Goal: Task Accomplishment & Management: Complete application form

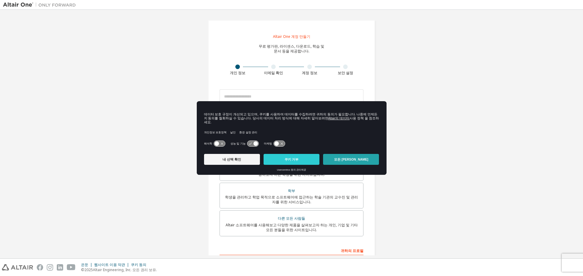
click at [352, 154] on button "모든 쿠키 허용" at bounding box center [351, 159] width 56 height 11
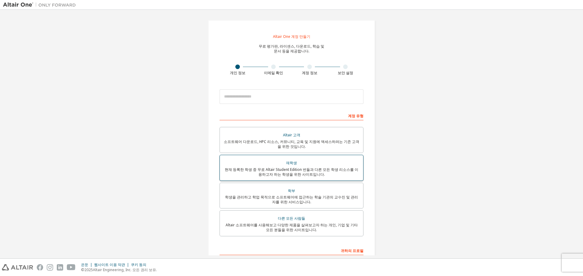
click at [346, 172] on div "현재 등록한 학생 중 무료 Altair Student Edition 번들과 다른 모든 학생 리소스를 이용하고자 하는 학생을 위한 사이트입니다." at bounding box center [291, 173] width 136 height 10
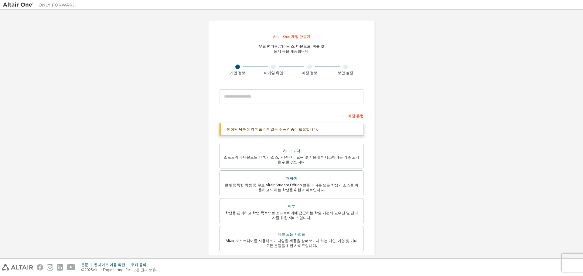
click at [320, 112] on div "계정 유형" at bounding box center [291, 116] width 144 height 10
click at [327, 98] on input "email" at bounding box center [291, 97] width 144 height 15
click at [391, 115] on div "Altair One 계정 만들기 무료 평가판, 라이센스, 다운로드, 학습 및 문서 등을 제공합니다. 개인 정보 이메일 확인 계정 정보 보안 설…" at bounding box center [291, 182] width 577 height 339
click at [329, 238] on div "다른 모든 사람들" at bounding box center [291, 234] width 136 height 8
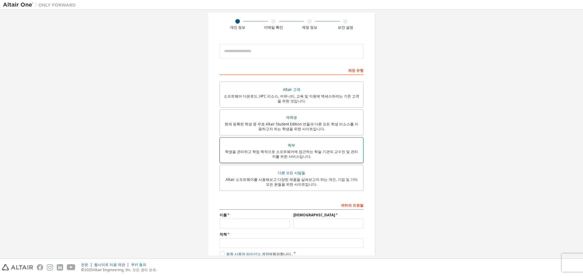
scroll to position [80, 0]
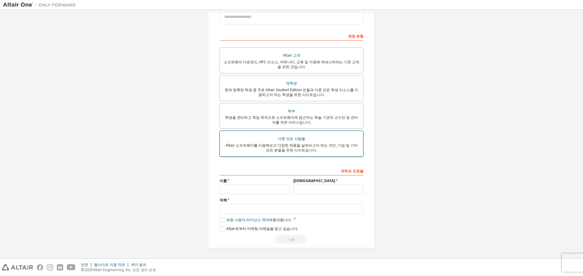
click at [335, 146] on font "Altair 소프트웨어를 사용해보고 다양한 제품을 살펴보고자 하는 개인, 기업 및 기타 모든 분들을 위한 사이트입니다." at bounding box center [291, 148] width 132 height 10
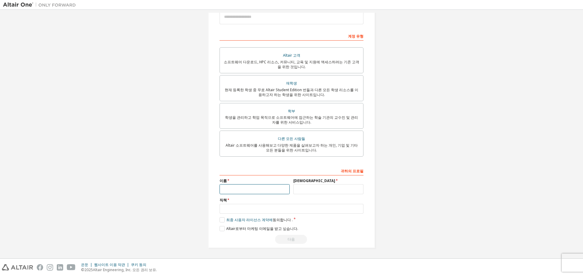
click at [257, 191] on input "text" at bounding box center [254, 190] width 70 height 10
click at [242, 193] on input "text" at bounding box center [254, 190] width 70 height 10
type input "*"
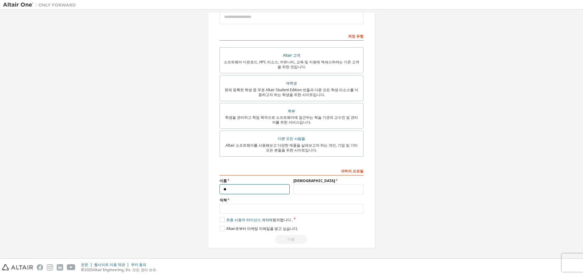
type input "**"
click at [325, 191] on input "text" at bounding box center [328, 190] width 70 height 10
type input "*"
click at [303, 214] on input "text" at bounding box center [291, 209] width 144 height 10
type input "**"
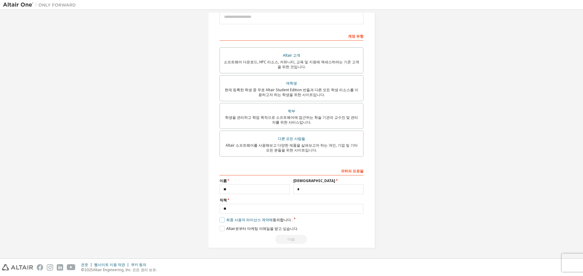
click at [219, 222] on label "최종 사용자 라이선스 계약에 동의합니다 ." at bounding box center [255, 220] width 73 height 5
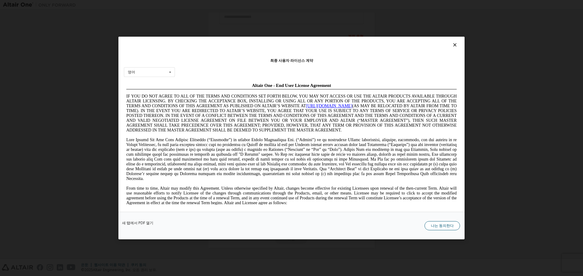
scroll to position [0, 0]
click at [447, 227] on font "나는 동의한다" at bounding box center [442, 225] width 23 height 5
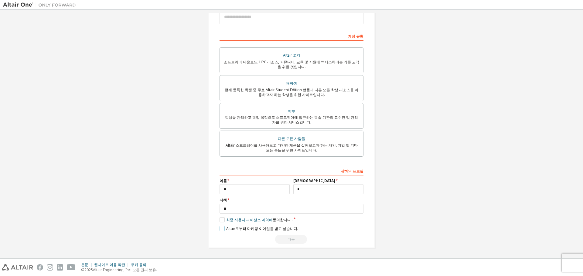
click at [219, 229] on label "Altair로부터 마케팅 이메일을 받고 싶습니다." at bounding box center [258, 228] width 79 height 5
click at [221, 229] on label "Altair로부터 마케팅 이메일을 받고 싶습니다." at bounding box center [258, 228] width 79 height 5
click at [246, 237] on div "다음" at bounding box center [291, 239] width 144 height 9
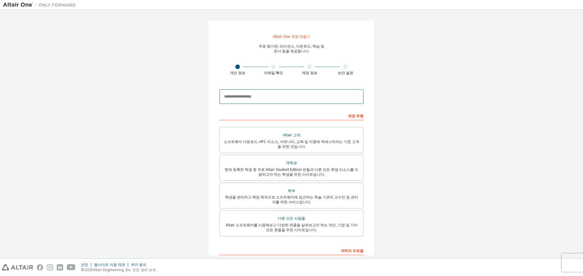
click at [284, 94] on input "email" at bounding box center [291, 97] width 144 height 15
type input "**********"
click at [329, 98] on input "**********" at bounding box center [291, 97] width 144 height 15
click at [302, 104] on input "**********" at bounding box center [291, 97] width 144 height 15
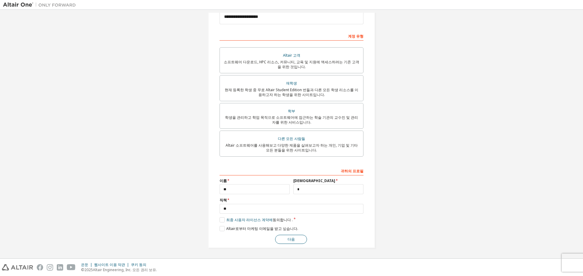
click at [294, 237] on button "다음" at bounding box center [291, 239] width 32 height 9
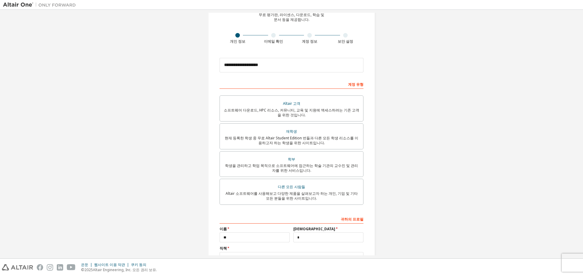
scroll to position [0, 0]
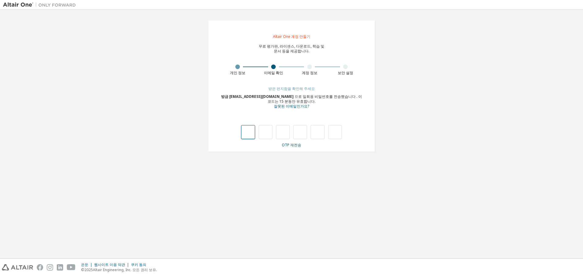
click at [250, 136] on input "text" at bounding box center [248, 132] width 14 height 14
type input "*"
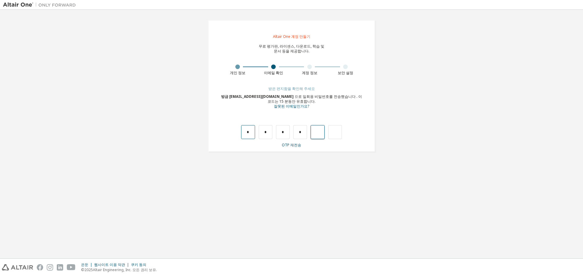
type input "*"
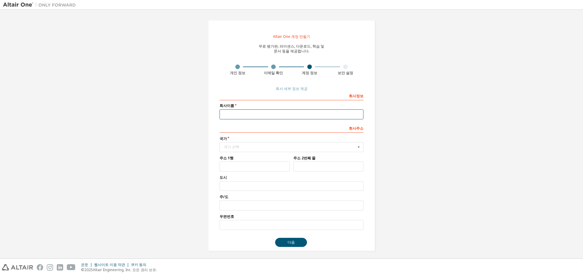
click at [324, 117] on input "text" at bounding box center [291, 115] width 144 height 10
click at [358, 148] on icon at bounding box center [359, 147] width 8 height 9
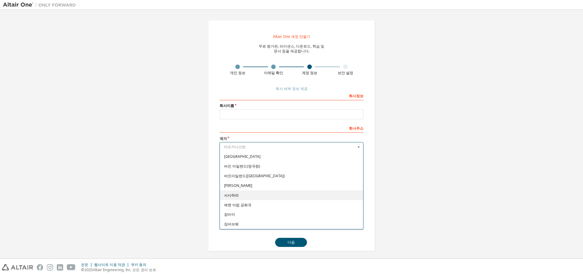
scroll to position [1929, 0]
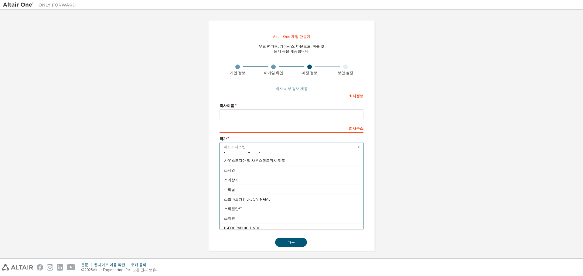
click at [263, 146] on input "text" at bounding box center [291, 147] width 143 height 9
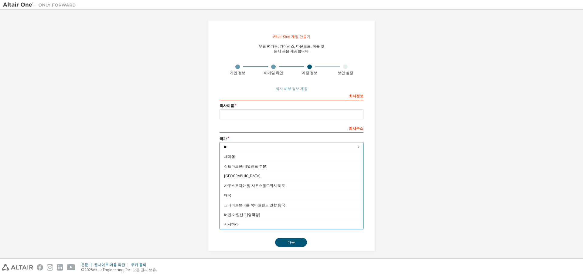
scroll to position [0, 0]
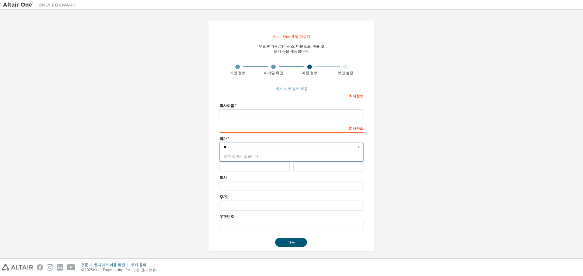
type input "*"
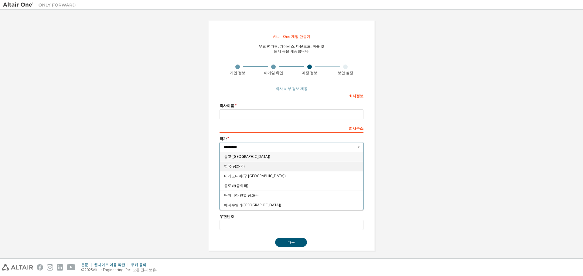
type input "********"
click at [266, 168] on span "한국(공화국)" at bounding box center [291, 167] width 135 height 4
type input "***"
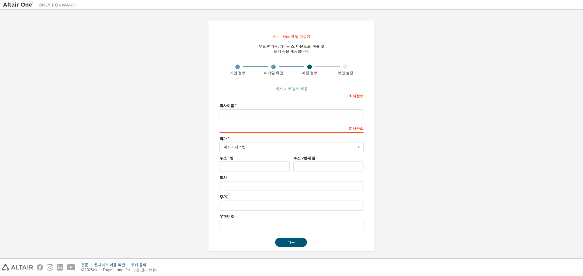
click at [355, 150] on icon at bounding box center [359, 147] width 8 height 9
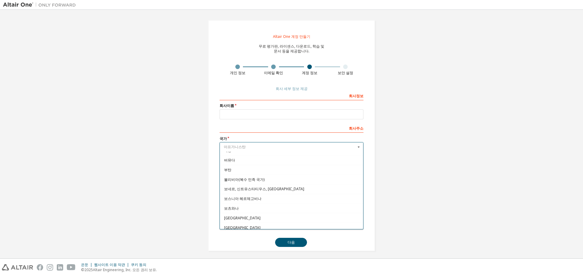
scroll to position [209, 0]
click at [286, 144] on input "text" at bounding box center [291, 147] width 143 height 9
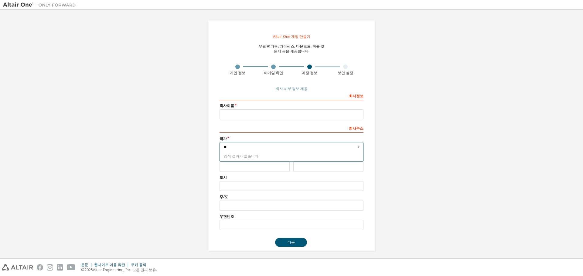
type input "*"
type input "**"
click at [266, 178] on label "도시" at bounding box center [291, 177] width 144 height 5
click at [250, 168] on input "text" at bounding box center [254, 167] width 70 height 10
click at [297, 240] on button "다음" at bounding box center [291, 242] width 32 height 9
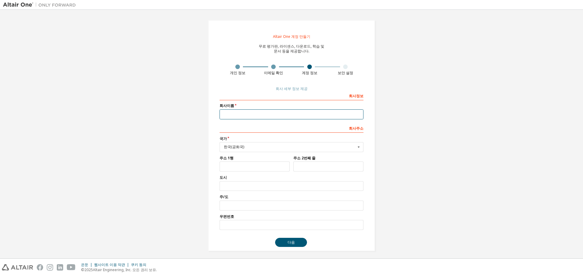
click at [305, 116] on input "text" at bounding box center [291, 115] width 144 height 10
type input "***"
click at [275, 238] on button "다음" at bounding box center [291, 242] width 32 height 9
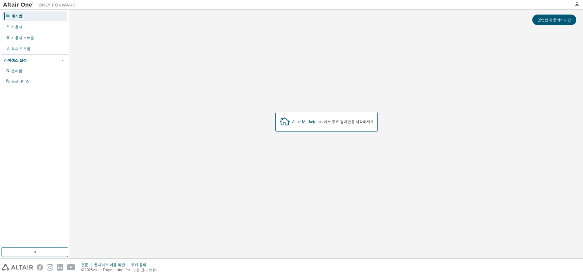
click at [337, 121] on font "에서 무료 평가판을 시작하세요" at bounding box center [349, 121] width 50 height 5
click at [307, 122] on font "Altair Marketplace" at bounding box center [308, 121] width 32 height 5
click at [23, 40] on div "사용자 프로필" at bounding box center [34, 38] width 65 height 10
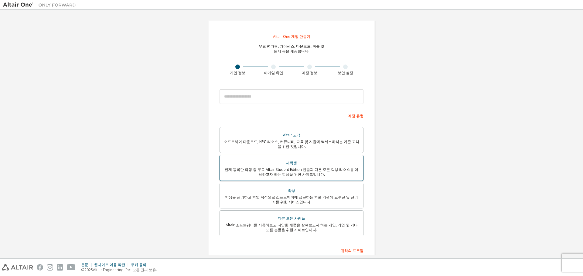
click at [326, 172] on font "현재 등록한 학생 중 무료 Altair Student Edition 번들과 다른 모든 학생 리소스를 이용하고자 하는 학생을 위한 사이트입니다." at bounding box center [292, 172] width 134 height 10
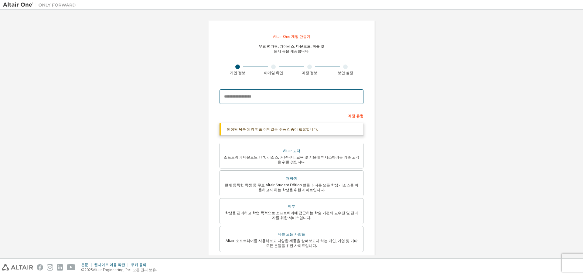
click at [310, 90] on input "email" at bounding box center [291, 97] width 144 height 15
type input "**********"
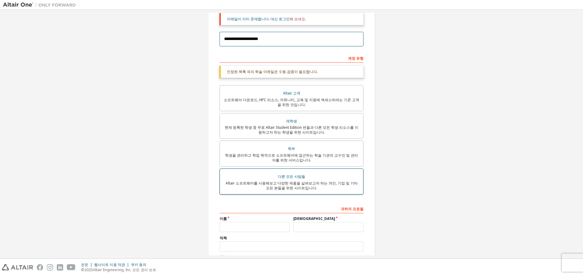
scroll to position [115, 0]
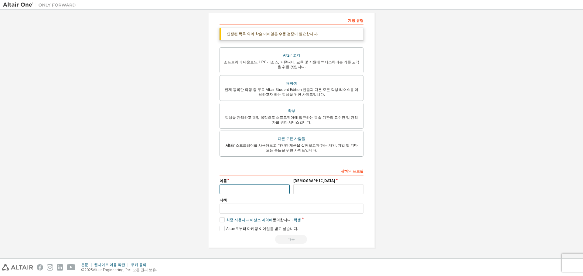
click at [264, 193] on input "text" at bounding box center [254, 190] width 70 height 10
type input "**"
click at [324, 189] on input "text" at bounding box center [328, 190] width 70 height 10
type input "*"
click at [220, 220] on label "최종 사용자 라이선스 계약에 동의합니다 . 학생" at bounding box center [259, 220] width 81 height 5
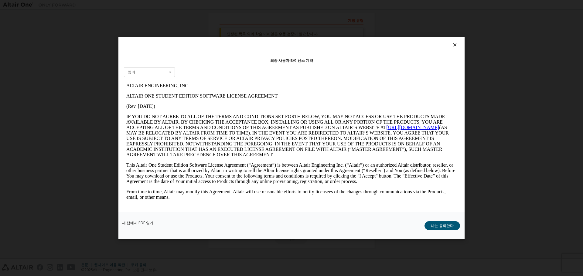
scroll to position [0, 0]
click at [437, 223] on button "나는 동의한다" at bounding box center [442, 226] width 36 height 9
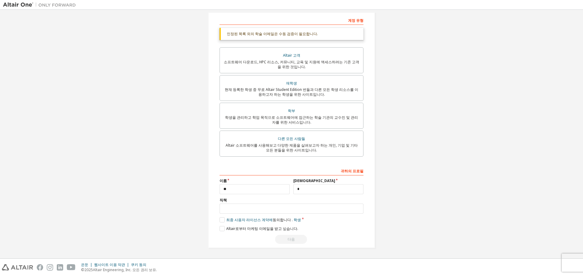
click at [304, 239] on div "다음" at bounding box center [291, 239] width 144 height 9
click at [271, 208] on input "text" at bounding box center [291, 209] width 144 height 10
type input "**"
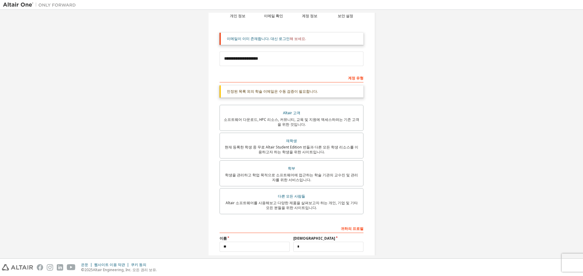
scroll to position [0, 0]
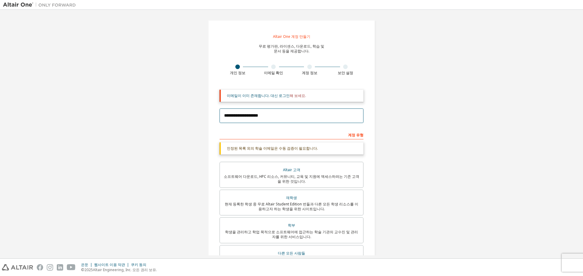
click at [305, 113] on input "**********" at bounding box center [291, 116] width 144 height 15
click at [292, 119] on input "**********" at bounding box center [291, 116] width 144 height 15
click at [292, 118] on input "**********" at bounding box center [291, 116] width 144 height 15
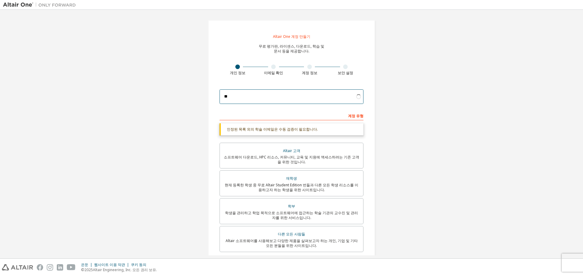
type input "*"
click at [259, 98] on input "**********" at bounding box center [291, 97] width 144 height 15
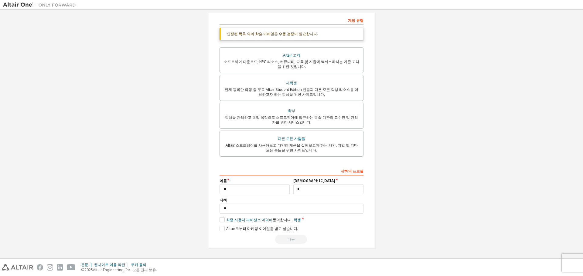
click at [279, 238] on div "다음" at bounding box center [291, 239] width 144 height 9
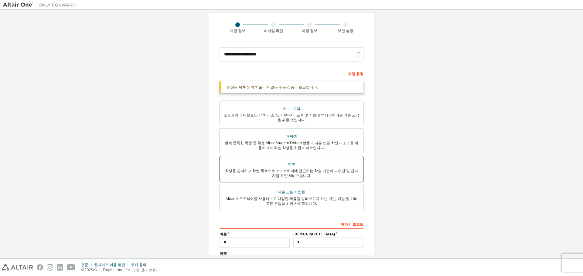
scroll to position [0, 0]
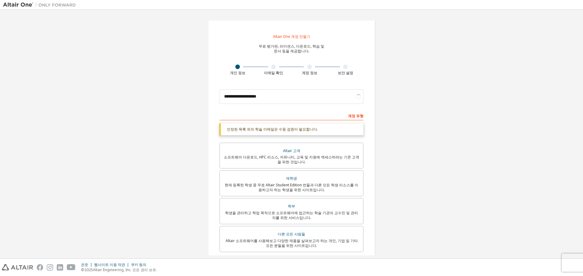
click at [325, 128] on div "인정된 목록 외의 학술 이메일은 수동 검증이 필요합니다." at bounding box center [291, 130] width 144 height 12
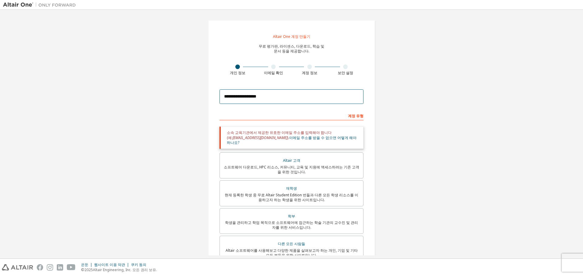
click at [312, 93] on input "**********" at bounding box center [291, 97] width 144 height 15
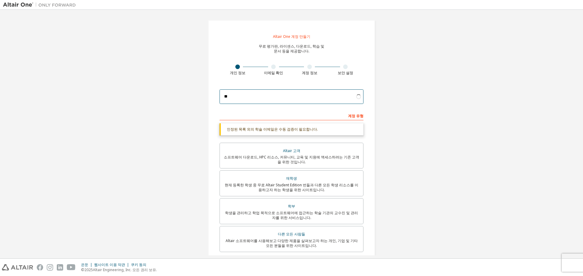
type input "*"
click at [291, 31] on div "Altair One 계정 만들기 무료 평가판, 라이센스, 다운로드, 학습 및 문서 등을 제공합니다. 개인 정보 이메일 확인 계정 정보 보안 설…" at bounding box center [291, 182] width 167 height 324
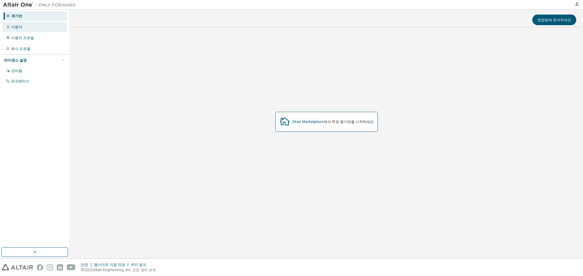
click at [48, 28] on div "사용자" at bounding box center [34, 27] width 65 height 10
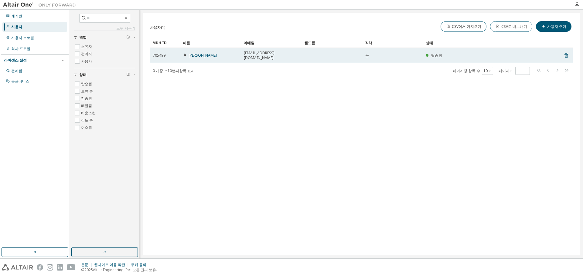
click at [184, 53] on icon at bounding box center [185, 54] width 2 height 3
click at [534, 53] on div "탑승됨" at bounding box center [483, 55] width 115 height 5
click at [533, 53] on div "탑승됨" at bounding box center [483, 55] width 115 height 5
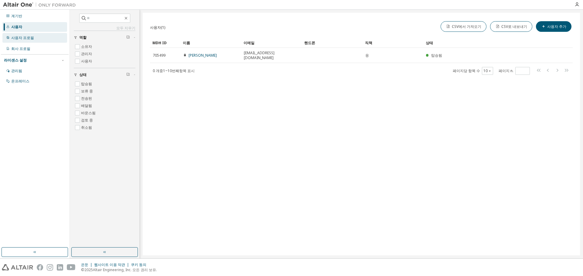
click at [40, 37] on div "사용자 프로필" at bounding box center [34, 38] width 65 height 10
click at [36, 73] on div "관리됨" at bounding box center [34, 71] width 65 height 10
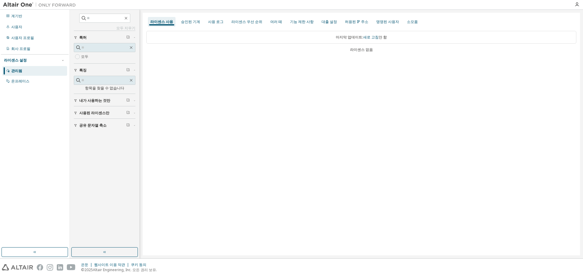
click at [104, 103] on button "내가 사용하는 것만" at bounding box center [105, 100] width 62 height 13
click at [99, 102] on font "내가 사용하는 것만" at bounding box center [94, 100] width 31 height 5
click at [101, 99] on font "내가 사용하는 것만" at bounding box center [94, 100] width 31 height 5
click at [96, 127] on button "사용된 라이센스만" at bounding box center [105, 130] width 62 height 13
click at [198, 24] on div "승인된 기계" at bounding box center [190, 22] width 24 height 10
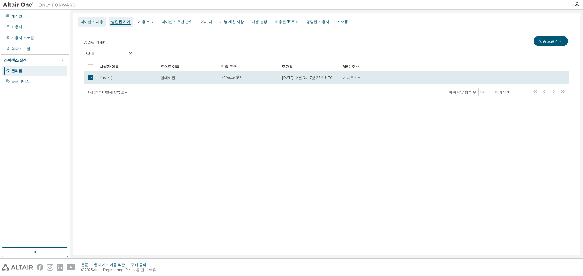
click at [95, 24] on div "라이센스 사용" at bounding box center [92, 22] width 28 height 10
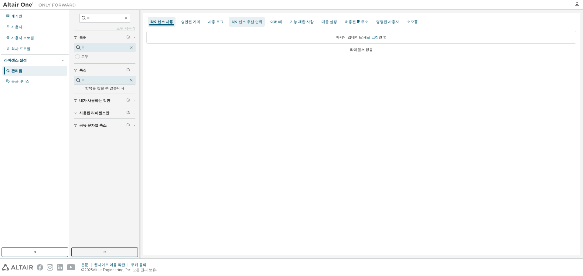
click at [246, 22] on font "라이센스 우선 순위" at bounding box center [246, 21] width 31 height 5
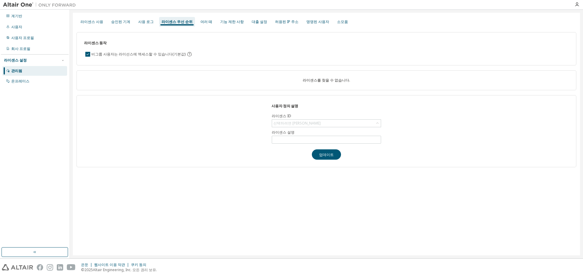
click at [98, 27] on div "라이센스 사용 승인된 기계 사용 로그 라이센스 우선 순위 여러 떼 기능 제한 사항 대출 설정 허용된 IP 주소 명명된 사용자 소모품" at bounding box center [326, 21] width 500 height 11
click at [91, 24] on div "라이센스 사용" at bounding box center [92, 22] width 28 height 10
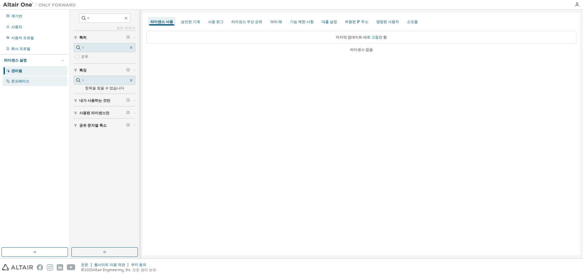
click at [28, 81] on font "온프레미스" at bounding box center [20, 81] width 18 height 5
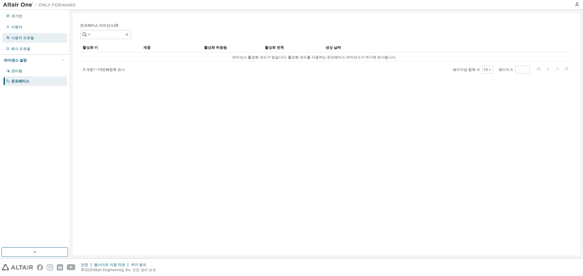
click at [47, 41] on div "사용자 프로필" at bounding box center [34, 38] width 65 height 10
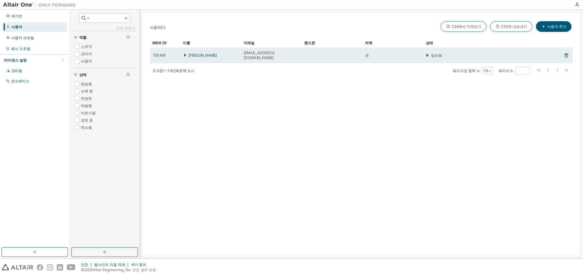
click at [345, 53] on td at bounding box center [332, 55] width 61 height 15
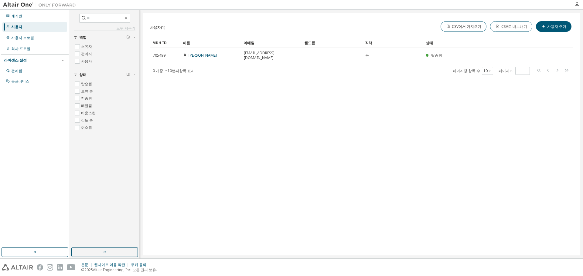
drag, startPoint x: 296, startPoint y: 52, endPoint x: 271, endPoint y: 70, distance: 30.7
click at [271, 69] on div "0 개 중 1 ~ 10번째 항목 표시 페이지당 항목 수 10 페이지 n. *" at bounding box center [361, 71] width 422 height 9
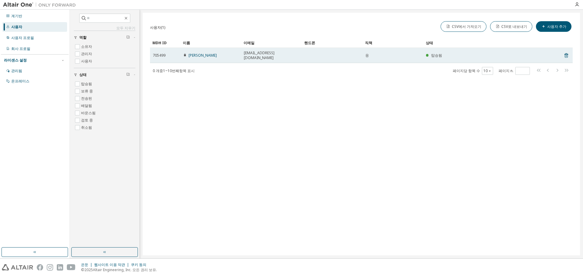
click at [226, 48] on td "윤경한" at bounding box center [210, 55] width 61 height 15
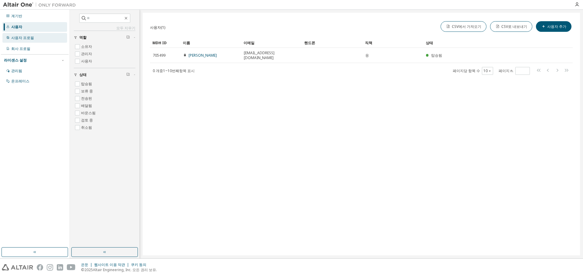
click at [31, 39] on font "사용자 프로필" at bounding box center [22, 37] width 23 height 5
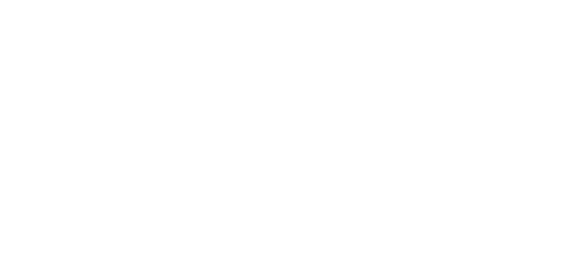
click at [49, 8] on div at bounding box center [291, 138] width 583 height 276
click at [536, 49] on div at bounding box center [291, 138] width 583 height 276
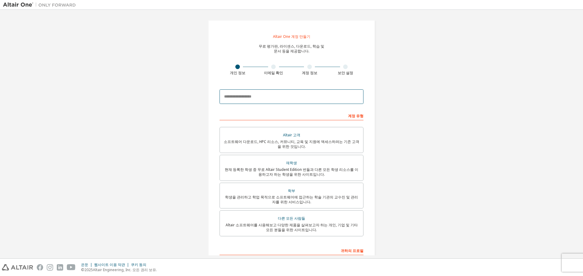
click at [330, 92] on input "email" at bounding box center [291, 97] width 144 height 15
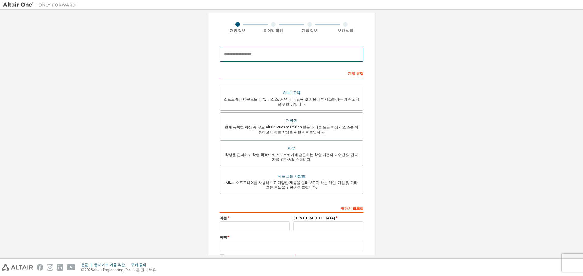
scroll to position [51, 0]
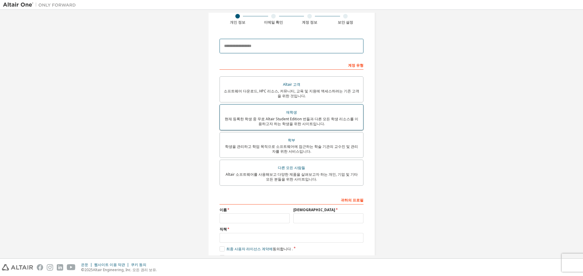
type input "**********"
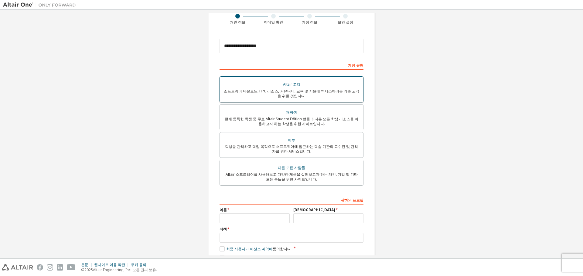
click at [326, 91] on font "소프트웨어 다운로드, HPC 리소스, 커뮤니티, 교육 및 지원에 액세스하려는 기존 고객을 위한 것입니다." at bounding box center [291, 94] width 135 height 10
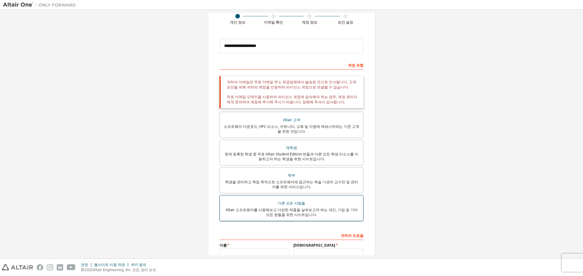
click at [344, 203] on div "다른 모든 사람들" at bounding box center [291, 203] width 136 height 8
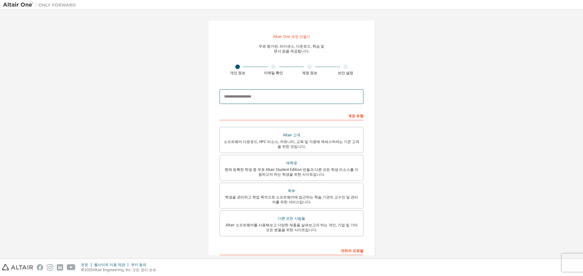
click at [297, 101] on input "email" at bounding box center [291, 97] width 144 height 15
type input "**********"
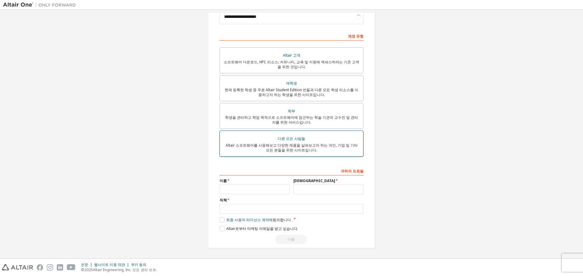
click at [310, 144] on font "Altair 소프트웨어를 사용해보고 다양한 제품을 살펴보고자 하는 개인, 기업 및 기타 모든 분들을 위한 사이트입니다." at bounding box center [291, 148] width 132 height 10
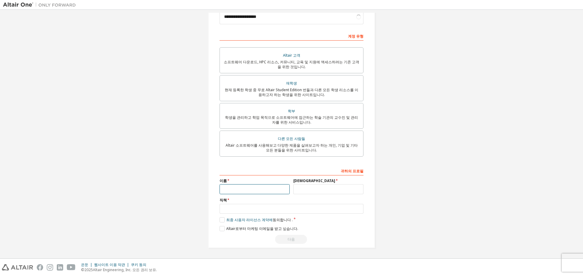
click at [259, 190] on input "text" at bounding box center [254, 190] width 70 height 10
type input "**"
click at [308, 195] on div "귀하의 프로필 이름 ** 성 직책 판매 및 지원 리소스를 보다 효율적으로 전달할 수 있도록 주/도를 제공해 주세요. 최종 사용자 라이선스 계약…" at bounding box center [291, 205] width 144 height 79
click at [309, 193] on input "text" at bounding box center [328, 190] width 70 height 10
type input "*"
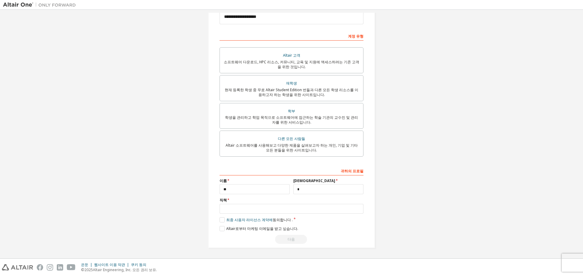
click at [271, 200] on label "직책" at bounding box center [291, 200] width 144 height 5
click at [270, 205] on input "text" at bounding box center [291, 209] width 144 height 10
type input "**"
click at [219, 223] on div "귀하의 프로필 이름 ** 성 * 직책 ** 판매 및 지원 리소스를 보다 효율적으로 전달할 수 있도록 주/도를 제공해 주세요. 최종 사용자 라이…" at bounding box center [291, 205] width 144 height 79
click at [219, 220] on label "최종 사용자 라이선스 계약에 동의합니다 ." at bounding box center [255, 220] width 73 height 5
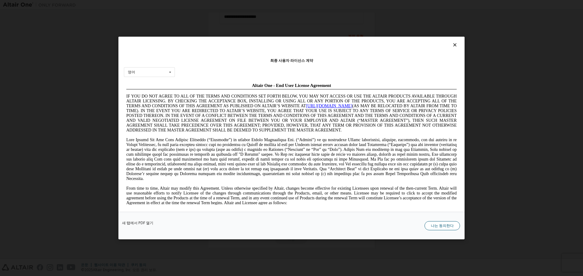
click at [446, 227] on font "나는 동의한다" at bounding box center [442, 225] width 23 height 5
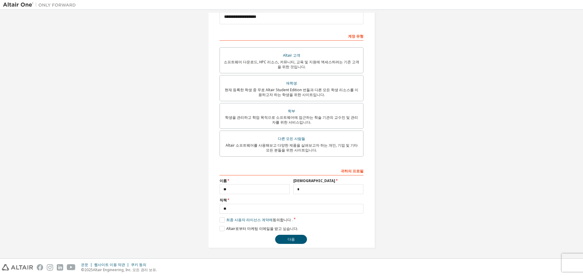
click at [263, 237] on div "다음" at bounding box center [291, 239] width 144 height 9
click at [283, 238] on button "다음" at bounding box center [291, 239] width 32 height 9
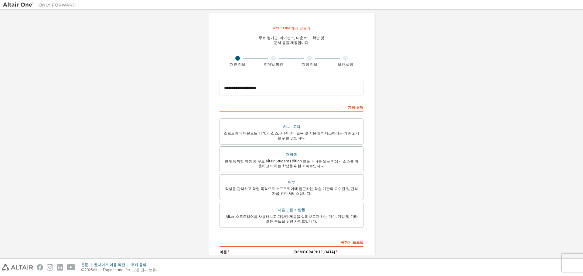
scroll to position [0, 0]
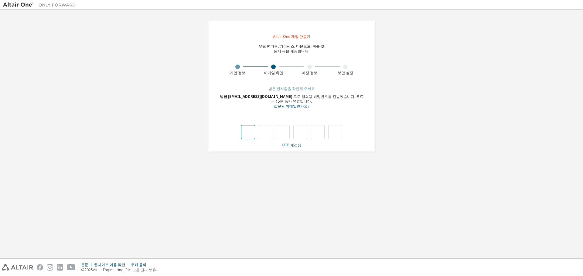
click at [252, 130] on input "text" at bounding box center [248, 132] width 14 height 14
click at [246, 135] on input "text" at bounding box center [248, 132] width 14 height 14
type input "*"
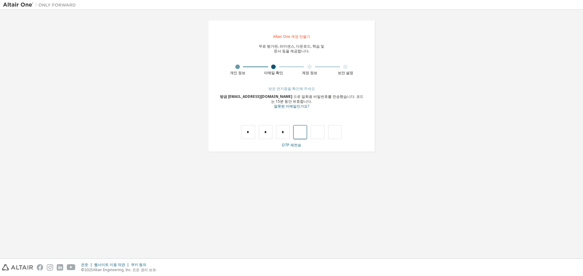
type input "*"
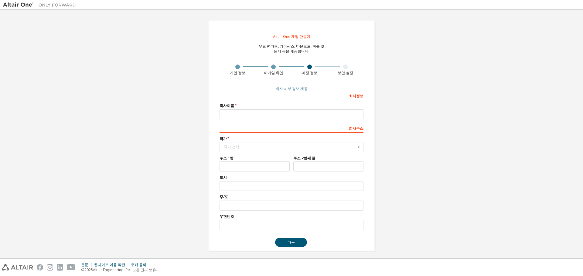
click at [278, 120] on div "회사 정보 회사 이름 회사 주소 국가 국가 선택 [GEOGRAPHIC_DATA] [GEOGRAPHIC_DATA] [GEOGRAPHIC_DATA…" at bounding box center [291, 161] width 144 height 140
click at [281, 117] on input "text" at bounding box center [291, 115] width 144 height 10
type input "***"
click at [280, 114] on input "***" at bounding box center [291, 115] width 144 height 10
click at [276, 114] on input "***" at bounding box center [291, 115] width 144 height 10
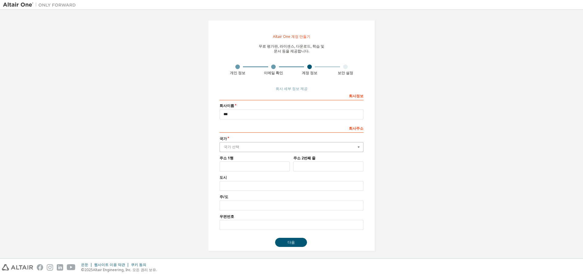
click at [263, 145] on input "text" at bounding box center [291, 147] width 143 height 9
type input "*"
type input "**"
click at [252, 186] on input "text" at bounding box center [291, 186] width 144 height 10
drag, startPoint x: 249, startPoint y: 155, endPoint x: 251, endPoint y: 151, distance: 5.1
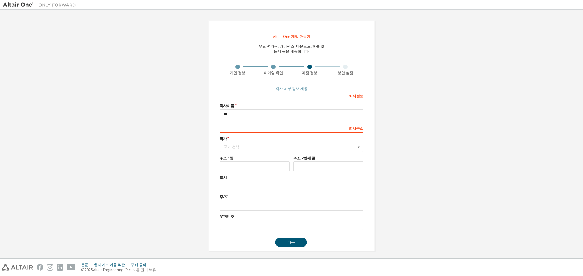
click at [249, 155] on div "회사 정보 회사 이름 *** 회사 주소 국가 국가 선택 아프가니스탄 [GEOGRAPHIC_DATA] 알바니아 알제리 아메리칸 사모아 안도라 앙…" at bounding box center [291, 161] width 144 height 140
click at [252, 150] on input "text" at bounding box center [291, 147] width 143 height 9
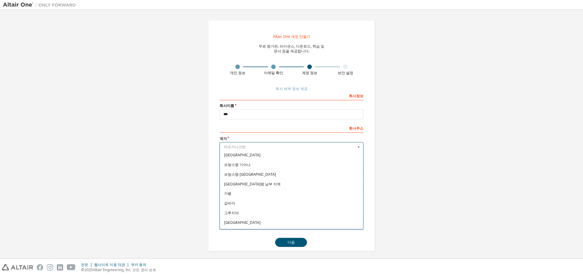
scroll to position [708, 0]
click at [268, 147] on input "text" at bounding box center [291, 147] width 143 height 9
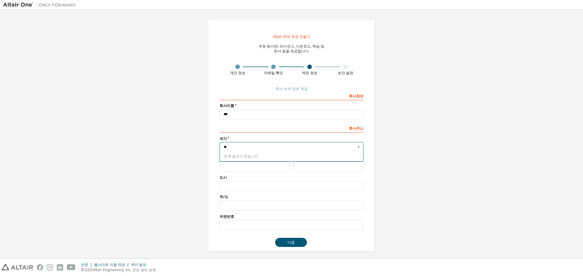
type input "*"
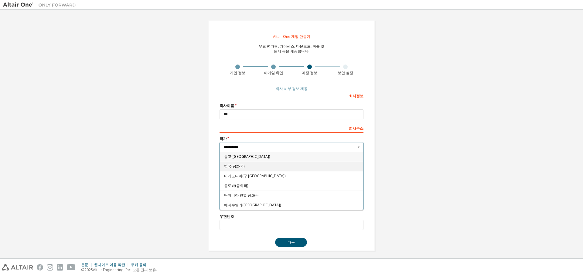
type input "**********"
click at [238, 167] on font "한국(공화국)" at bounding box center [234, 166] width 20 height 5
type input "***"
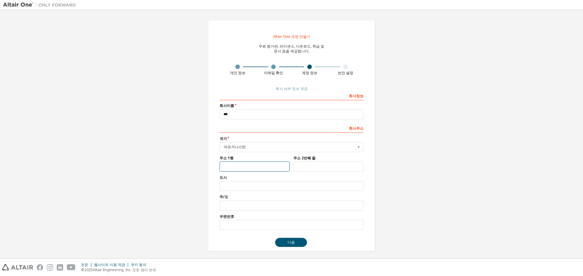
click at [242, 164] on input "text" at bounding box center [254, 167] width 70 height 10
click at [248, 165] on input "text" at bounding box center [254, 167] width 70 height 10
click at [240, 185] on input "text" at bounding box center [291, 186] width 144 height 10
click at [284, 244] on button "다음" at bounding box center [291, 242] width 32 height 9
